Goal: Information Seeking & Learning: Learn about a topic

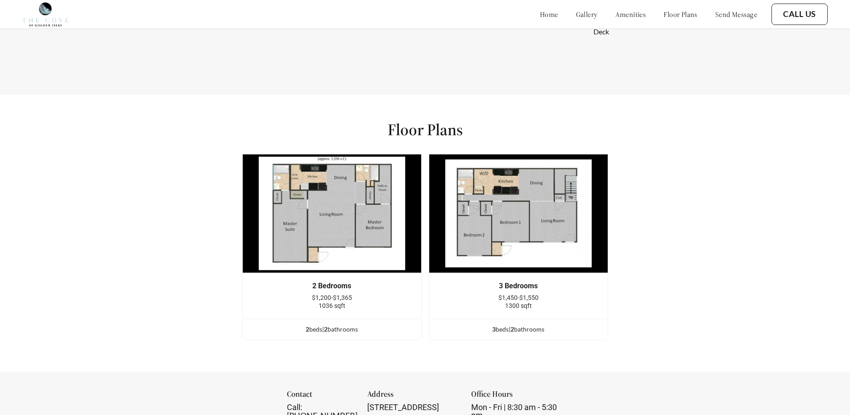
scroll to position [1071, 0]
click at [508, 334] on div "3 bed s | 2 bathroom s" at bounding box center [518, 329] width 179 height 10
click at [526, 334] on div "3 bed s | 2 bathroom s" at bounding box center [518, 329] width 179 height 10
click at [516, 248] on img at bounding box center [518, 213] width 179 height 119
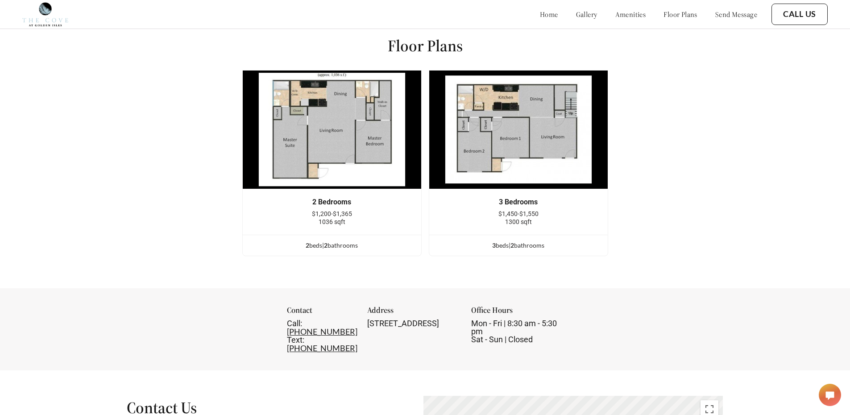
scroll to position [1065, 0]
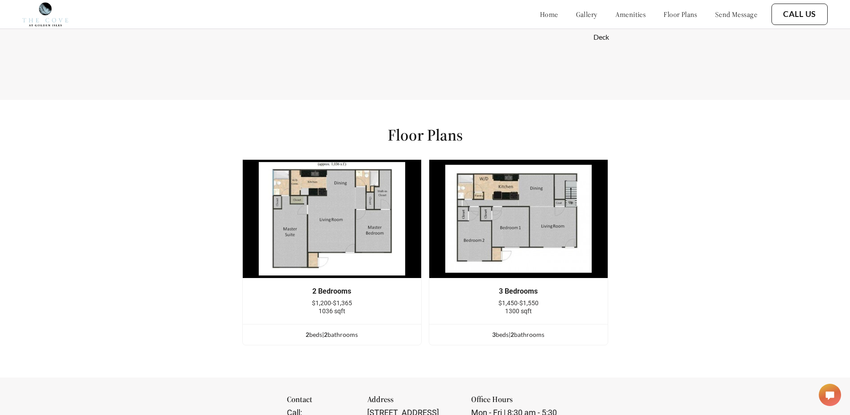
click at [666, 16] on link "floor plans" at bounding box center [681, 14] width 34 height 9
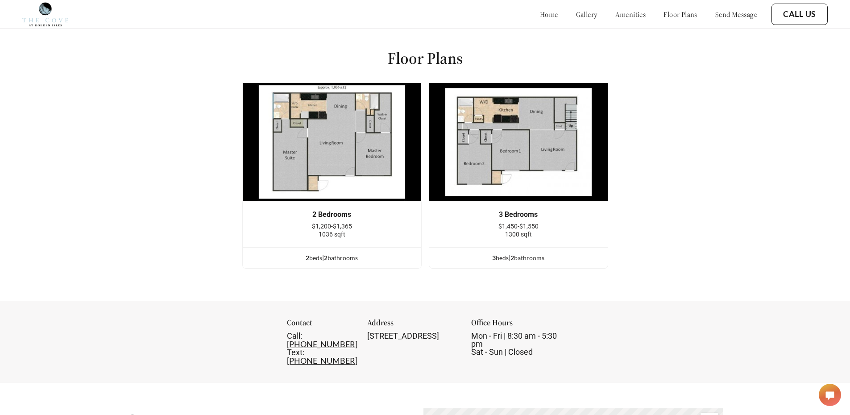
scroll to position [1127, 0]
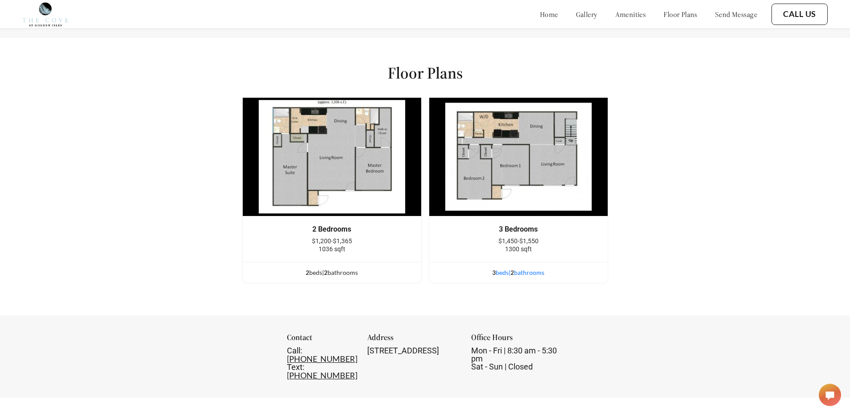
click at [502, 275] on div "3 bed s | 2 bathroom s" at bounding box center [518, 273] width 179 height 10
click at [508, 245] on span "$1,450-$1,550" at bounding box center [519, 240] width 40 height 7
click at [501, 184] on img at bounding box center [518, 156] width 179 height 119
click at [483, 133] on img at bounding box center [518, 156] width 179 height 119
click at [267, 116] on img at bounding box center [331, 156] width 179 height 119
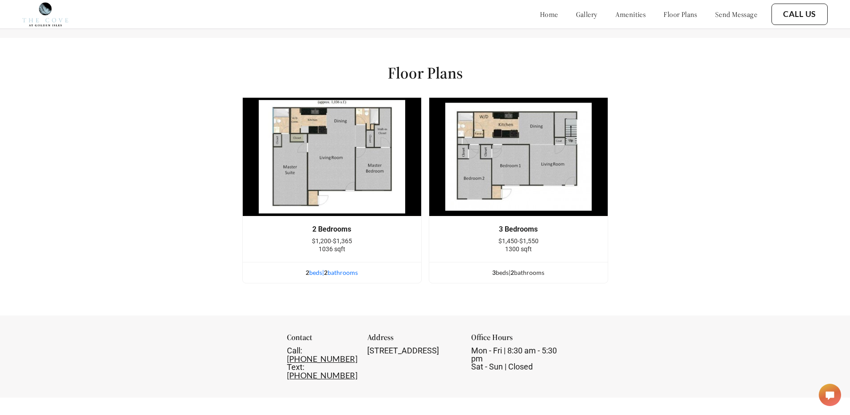
click at [315, 278] on div "2 bed s | 2 bathroom s" at bounding box center [332, 273] width 179 height 10
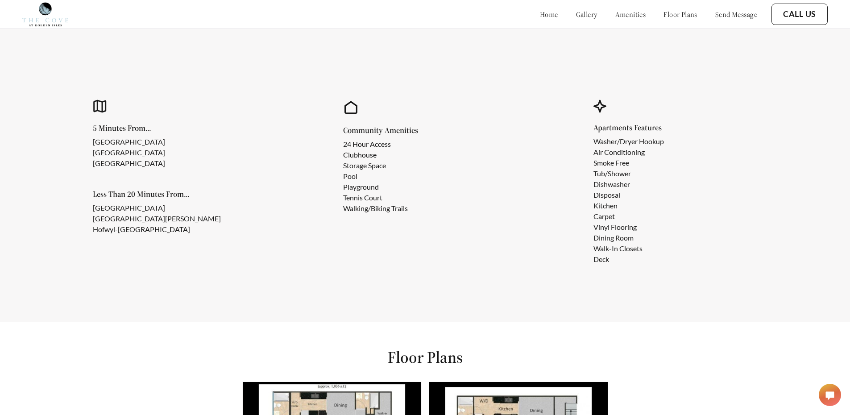
scroll to position [842, 0]
